Goal: Use online tool/utility

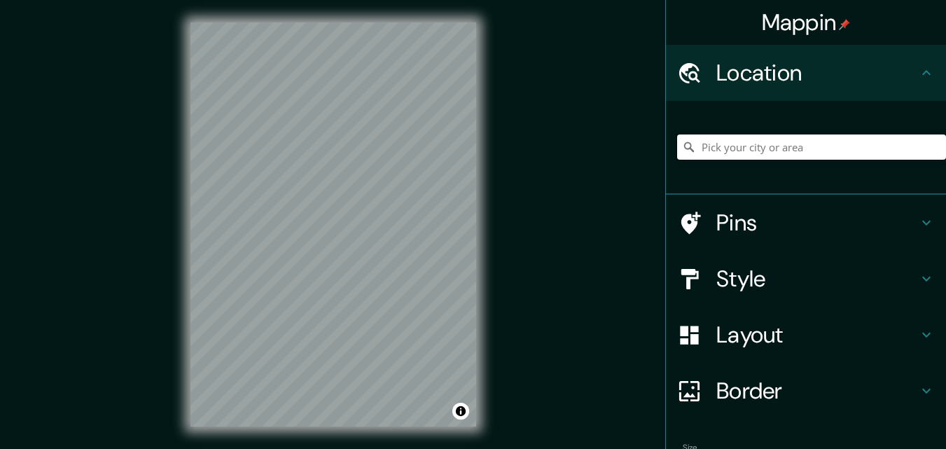
click at [742, 144] on input "Pick your city or area" at bounding box center [811, 146] width 269 height 25
click at [742, 149] on input "Pick your city or area" at bounding box center [811, 146] width 269 height 25
click at [880, 336] on h4 "Layout" at bounding box center [817, 335] width 202 height 28
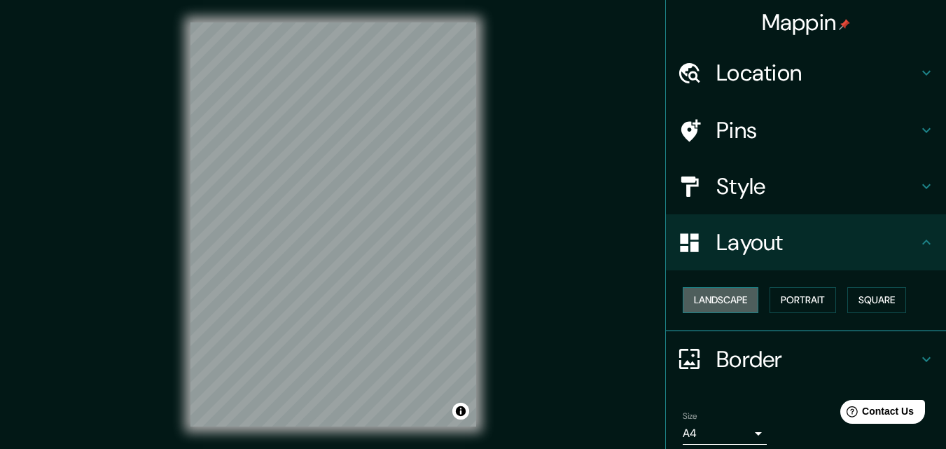
click at [725, 296] on button "Landscape" at bounding box center [721, 300] width 76 height 26
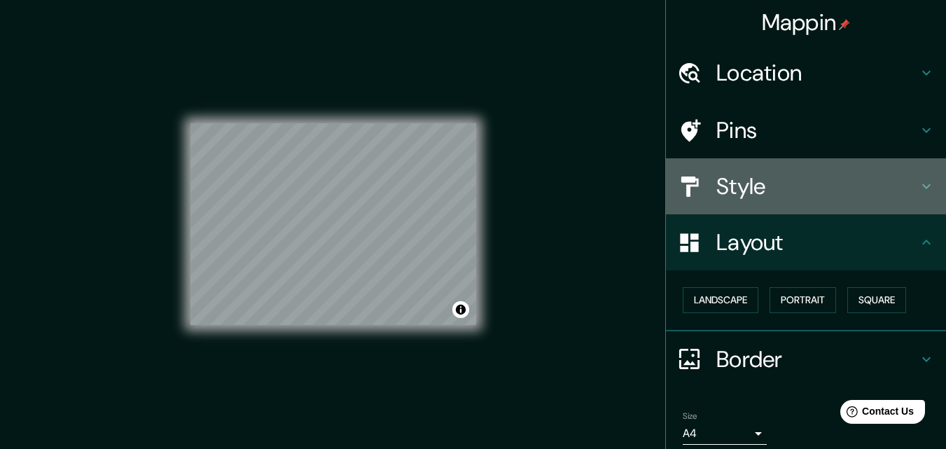
click at [783, 193] on h4 "Style" at bounding box center [817, 186] width 202 height 28
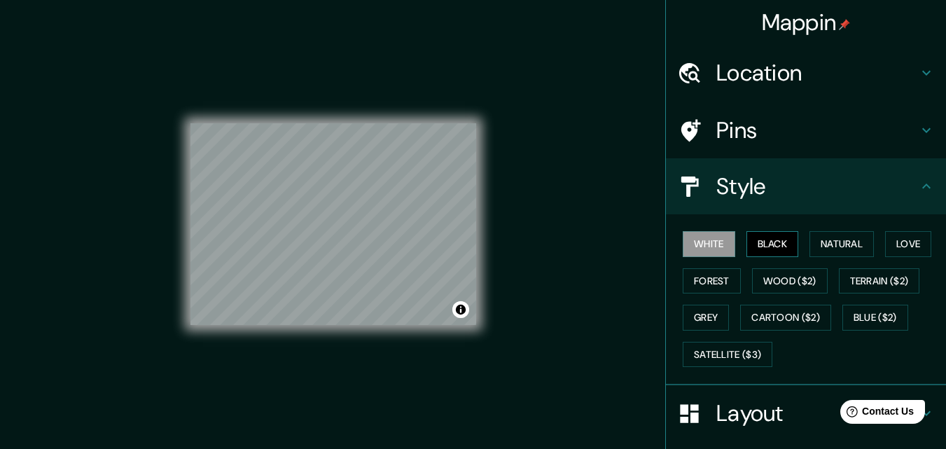
click at [751, 242] on button "Black" at bounding box center [772, 244] width 53 height 26
click at [709, 275] on button "Forest" at bounding box center [712, 281] width 58 height 26
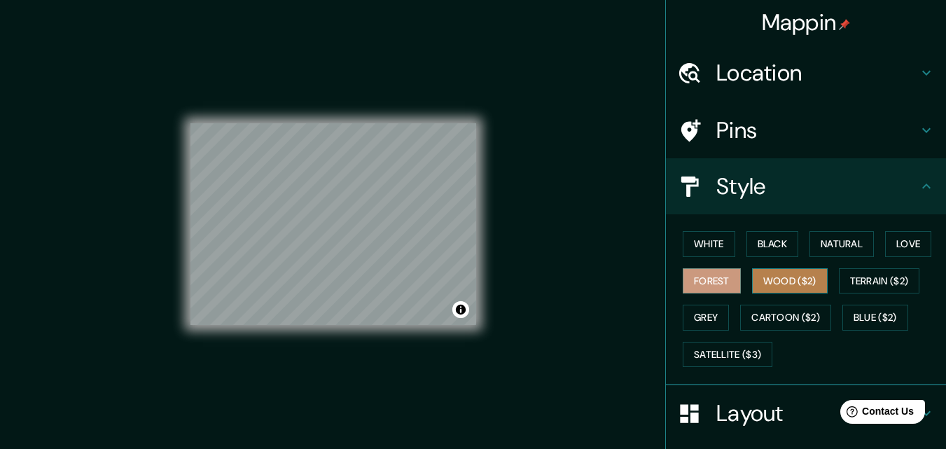
click at [763, 283] on button "Wood ($2)" at bounding box center [790, 281] width 76 height 26
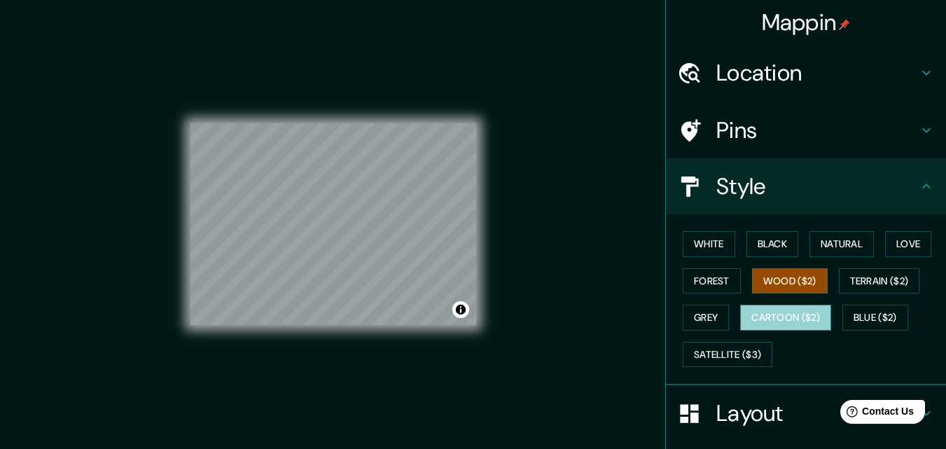
click at [795, 310] on button "Cartoon ($2)" at bounding box center [785, 318] width 91 height 26
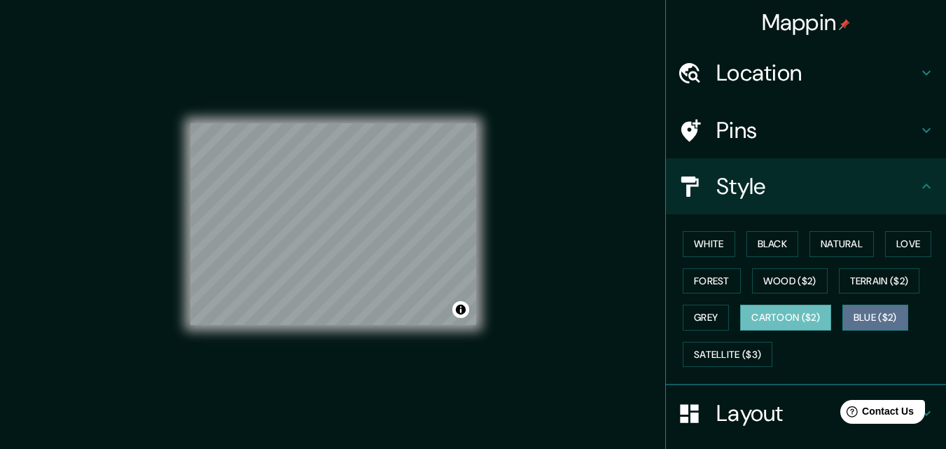
click at [866, 319] on button "Blue ($2)" at bounding box center [875, 318] width 66 height 26
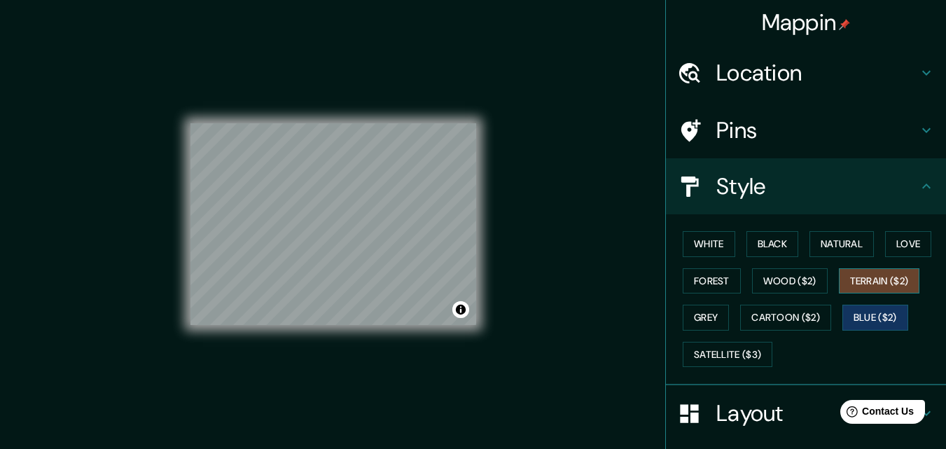
click at [869, 282] on button "Terrain ($2)" at bounding box center [879, 281] width 81 height 26
click at [717, 280] on button "Forest" at bounding box center [712, 281] width 58 height 26
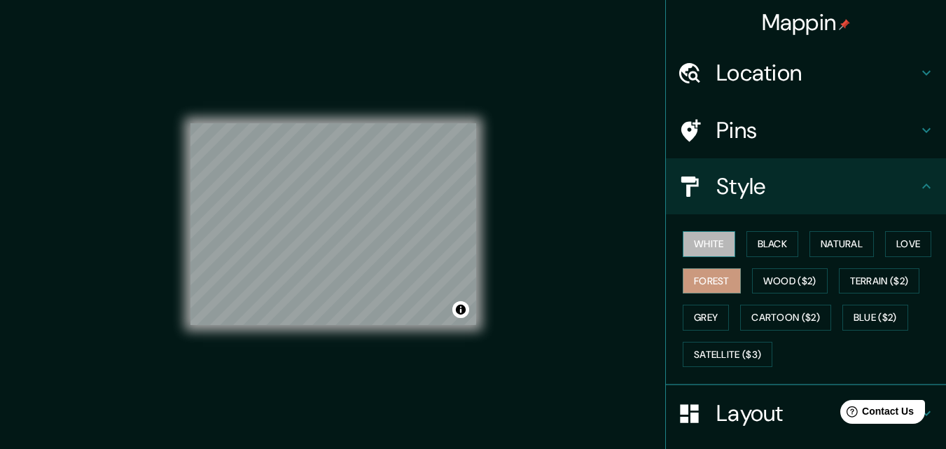
click at [709, 245] on button "White" at bounding box center [709, 244] width 53 height 26
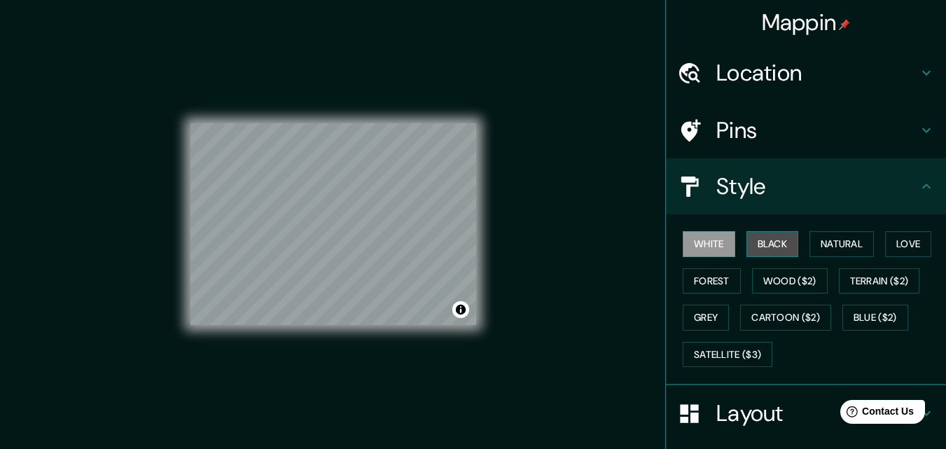
click at [782, 243] on button "Black" at bounding box center [772, 244] width 53 height 26
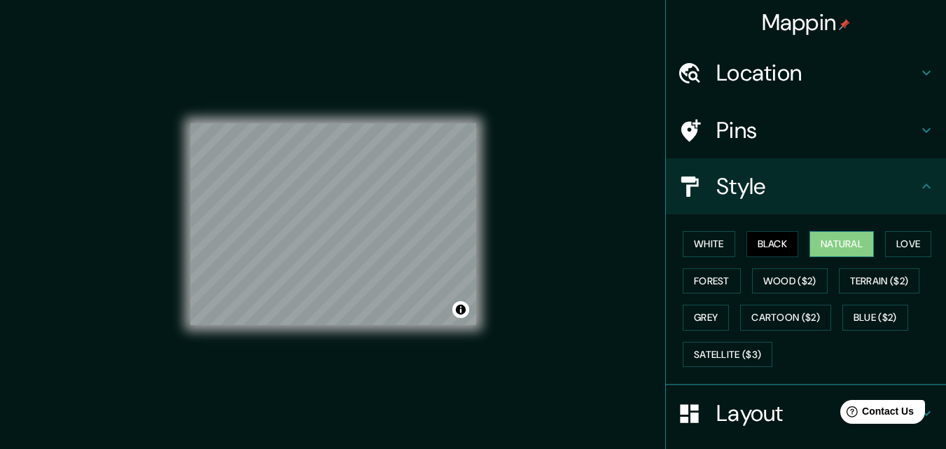
click at [820, 243] on button "Natural" at bounding box center [841, 244] width 64 height 26
click at [892, 246] on button "Love" at bounding box center [908, 244] width 46 height 26
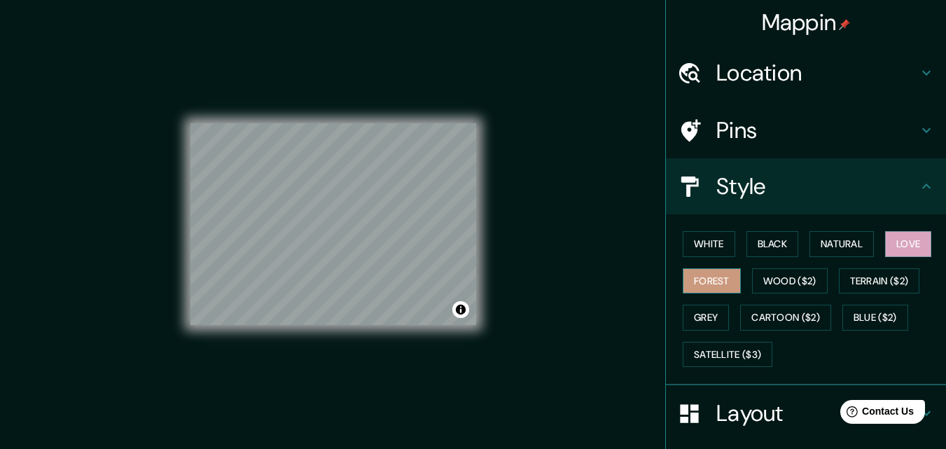
click at [716, 283] on button "Forest" at bounding box center [712, 281] width 58 height 26
click at [704, 305] on button "Grey" at bounding box center [706, 318] width 46 height 26
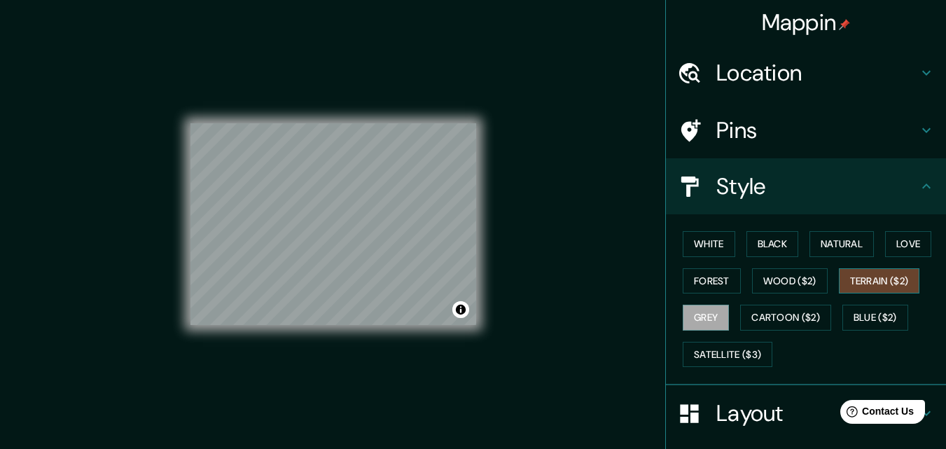
click at [859, 282] on button "Terrain ($2)" at bounding box center [879, 281] width 81 height 26
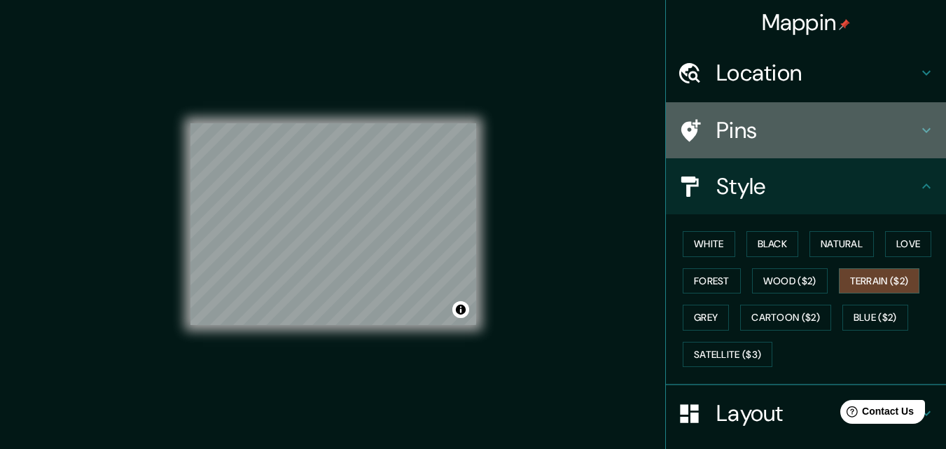
click at [767, 113] on div "Pins" at bounding box center [806, 130] width 280 height 56
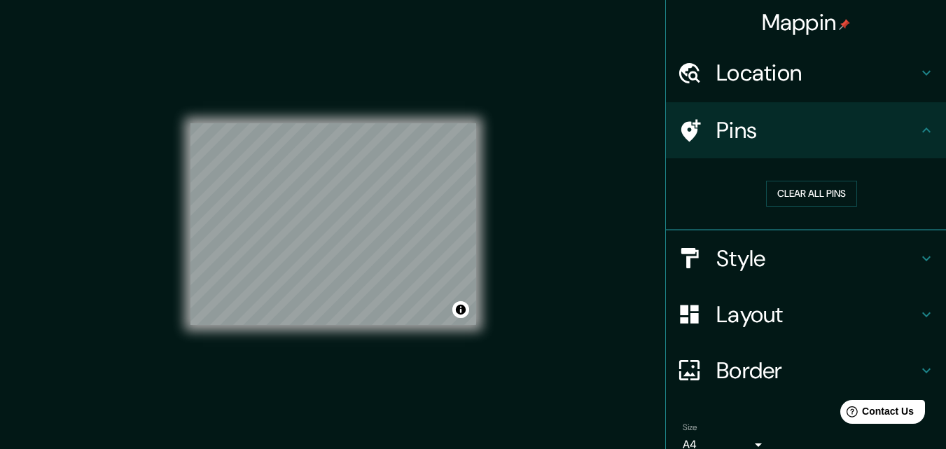
click at [756, 76] on h4 "Location" at bounding box center [817, 73] width 202 height 28
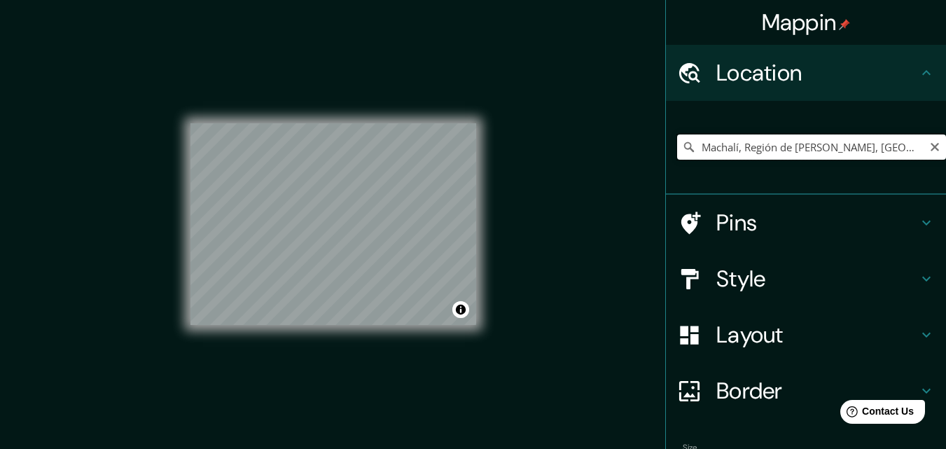
click at [901, 151] on input "Machalí, Región de [PERSON_NAME], [GEOGRAPHIC_DATA]" at bounding box center [811, 146] width 269 height 25
click at [882, 148] on input "Machalí, Región de [PERSON_NAME], [GEOGRAPHIC_DATA]" at bounding box center [811, 146] width 269 height 25
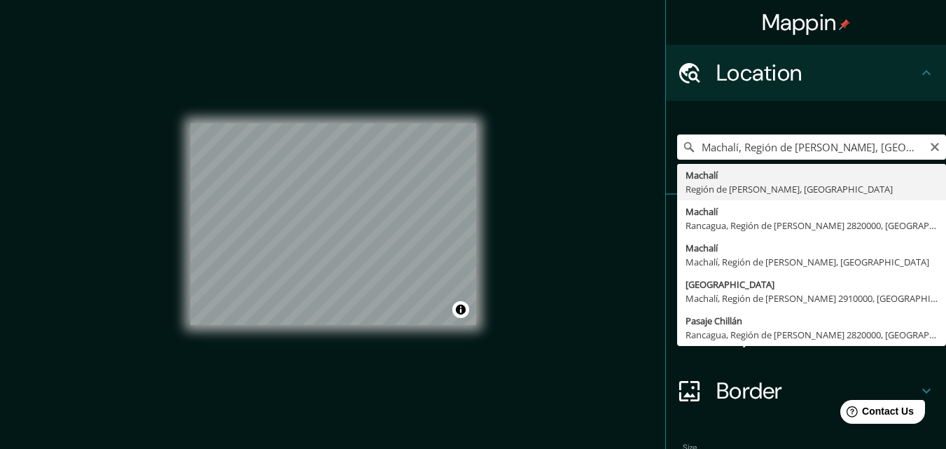
type input "Machalí, Región de [PERSON_NAME], [GEOGRAPHIC_DATA]"
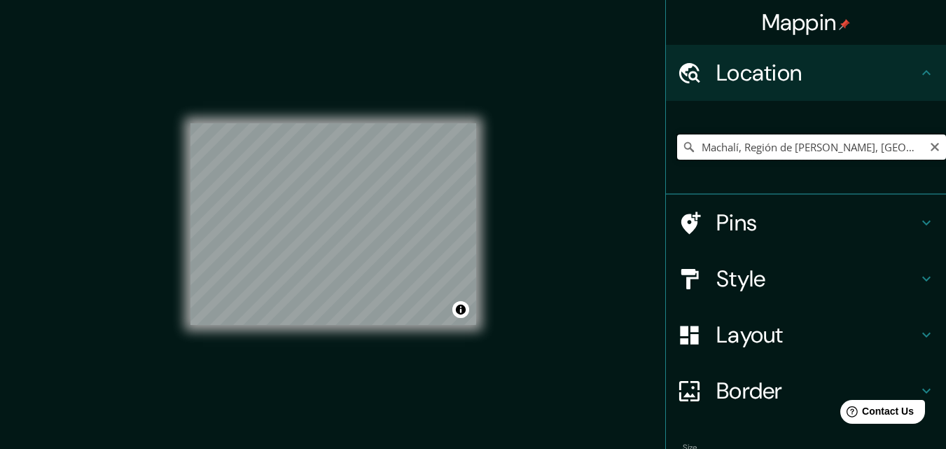
click at [889, 146] on input "Machalí, Región de [PERSON_NAME], [GEOGRAPHIC_DATA]" at bounding box center [811, 146] width 269 height 25
